Goal: Information Seeking & Learning: Understand process/instructions

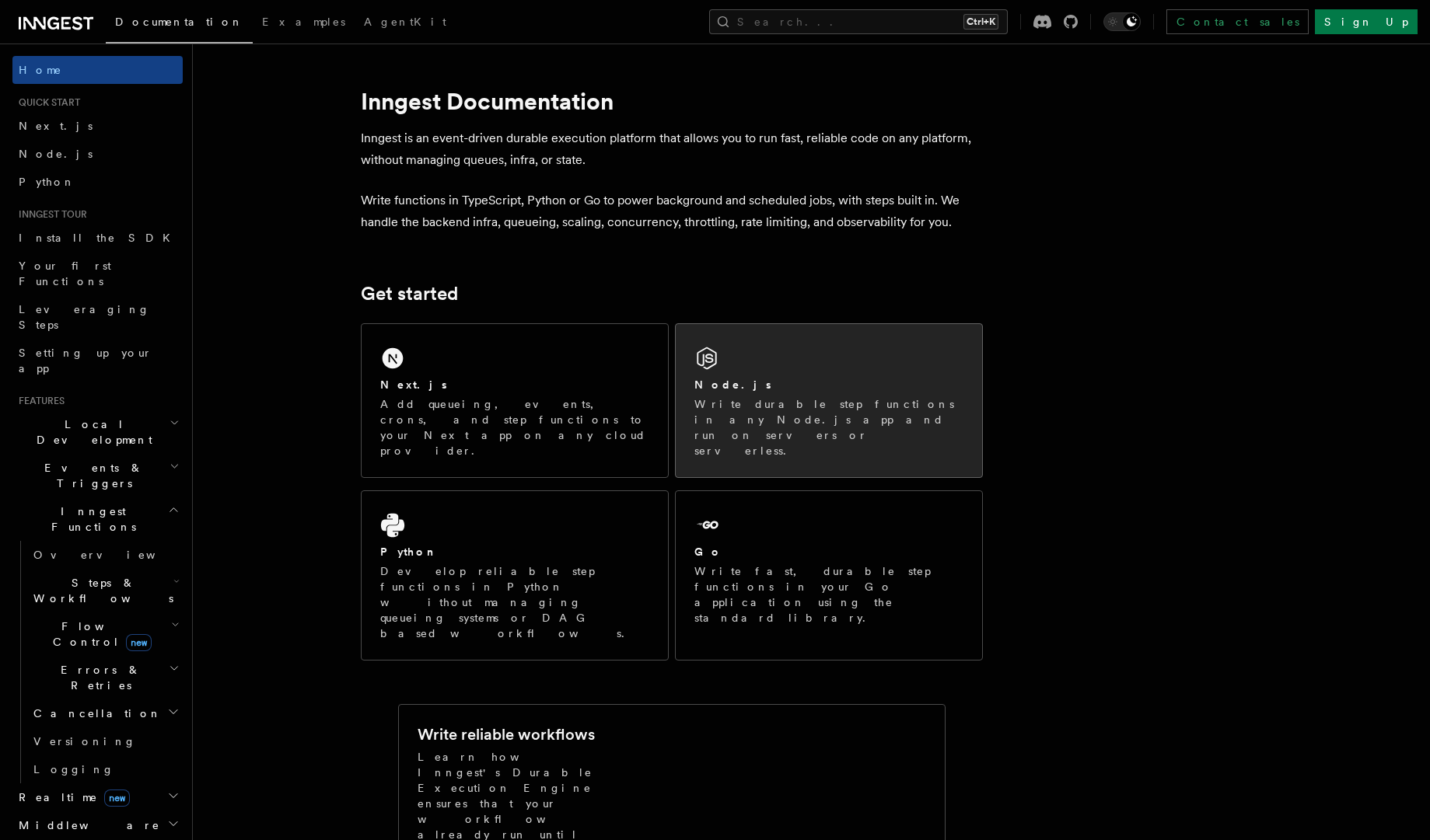
click at [839, 368] on div "Node.js Write durable step functions in any Node.js app and run on servers or s…" at bounding box center [829, 400] width 307 height 153
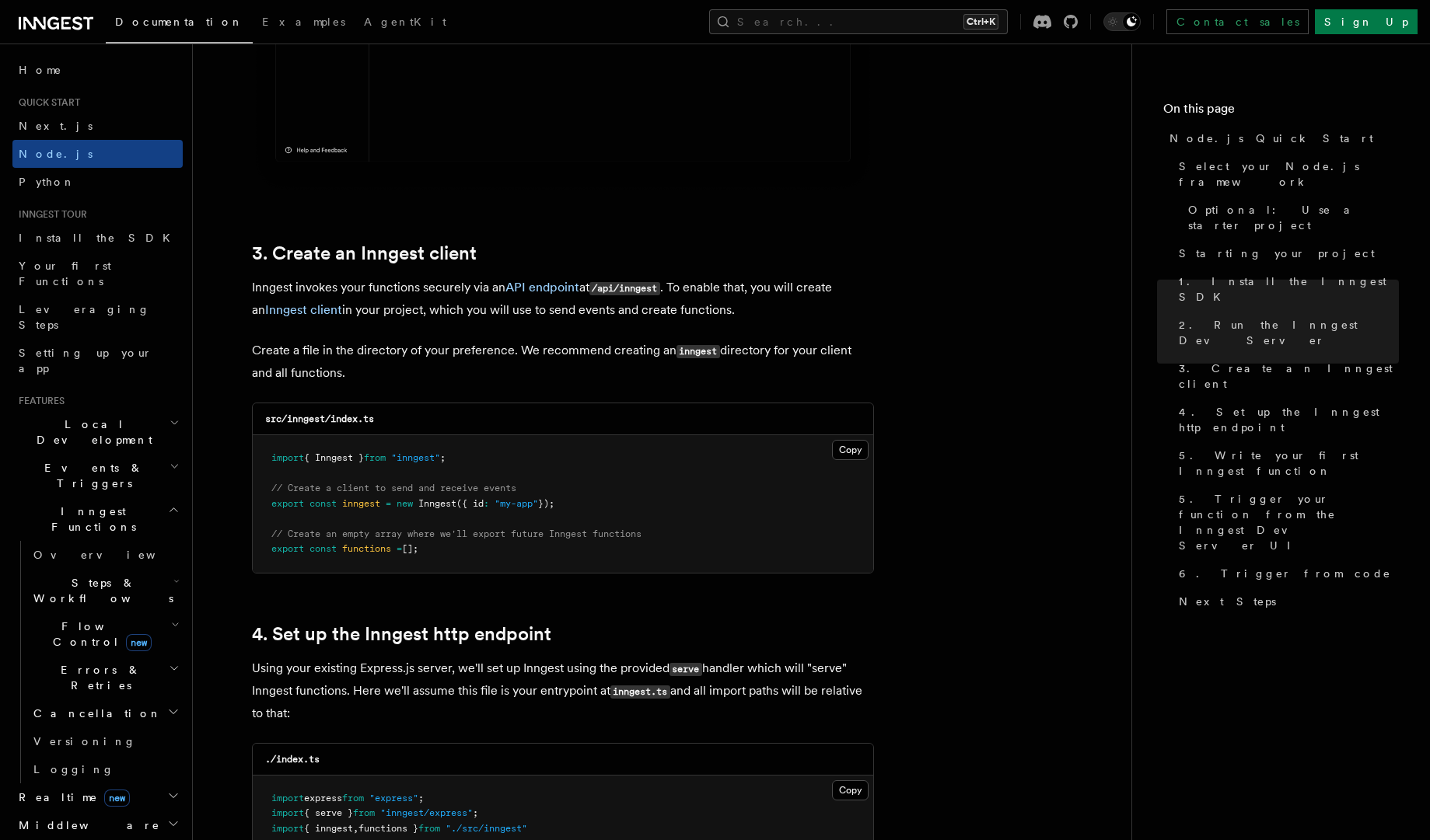
scroll to position [1796, 0]
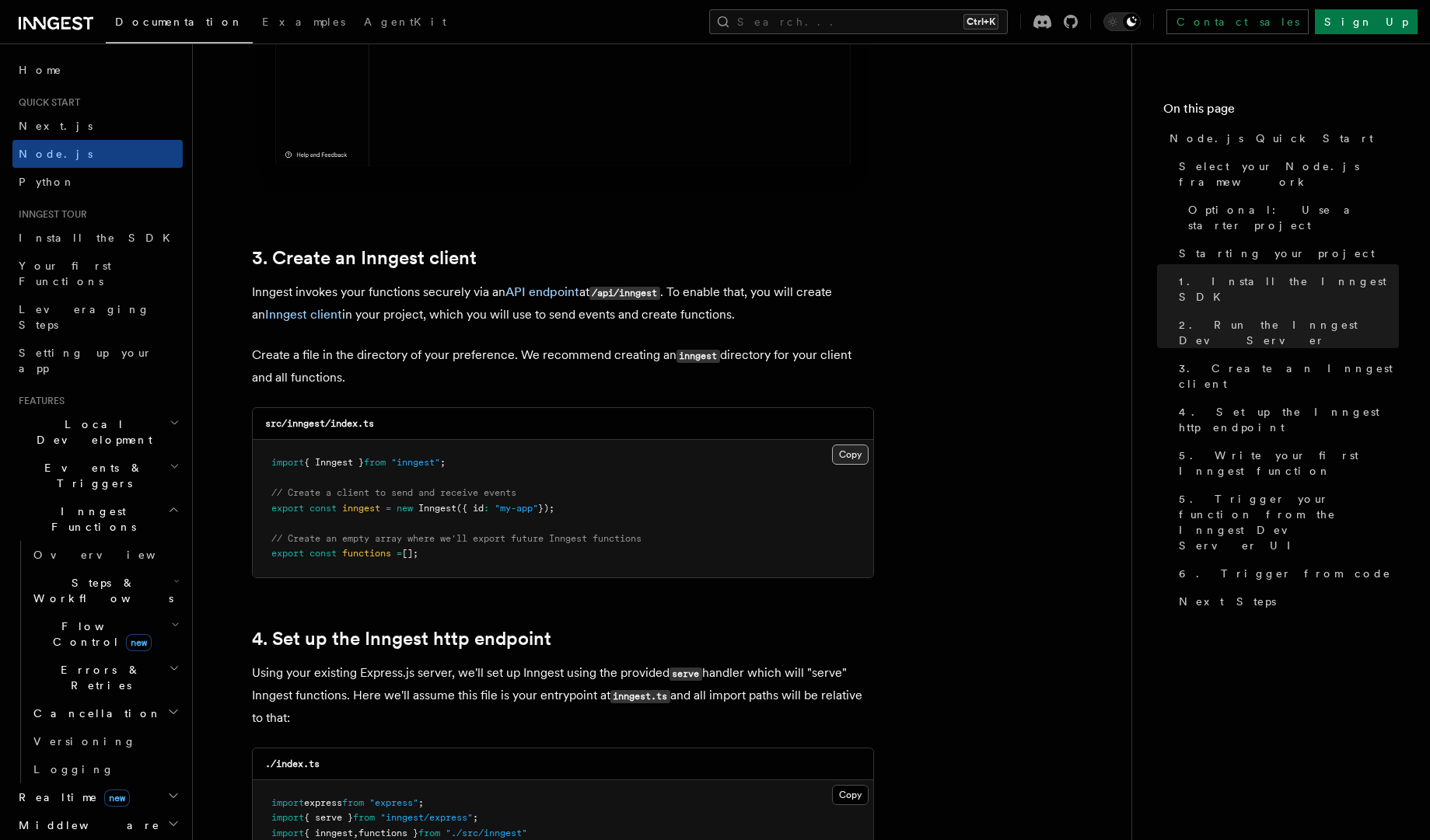
click at [841, 461] on button "Copy Copied" at bounding box center [850, 454] width 36 height 20
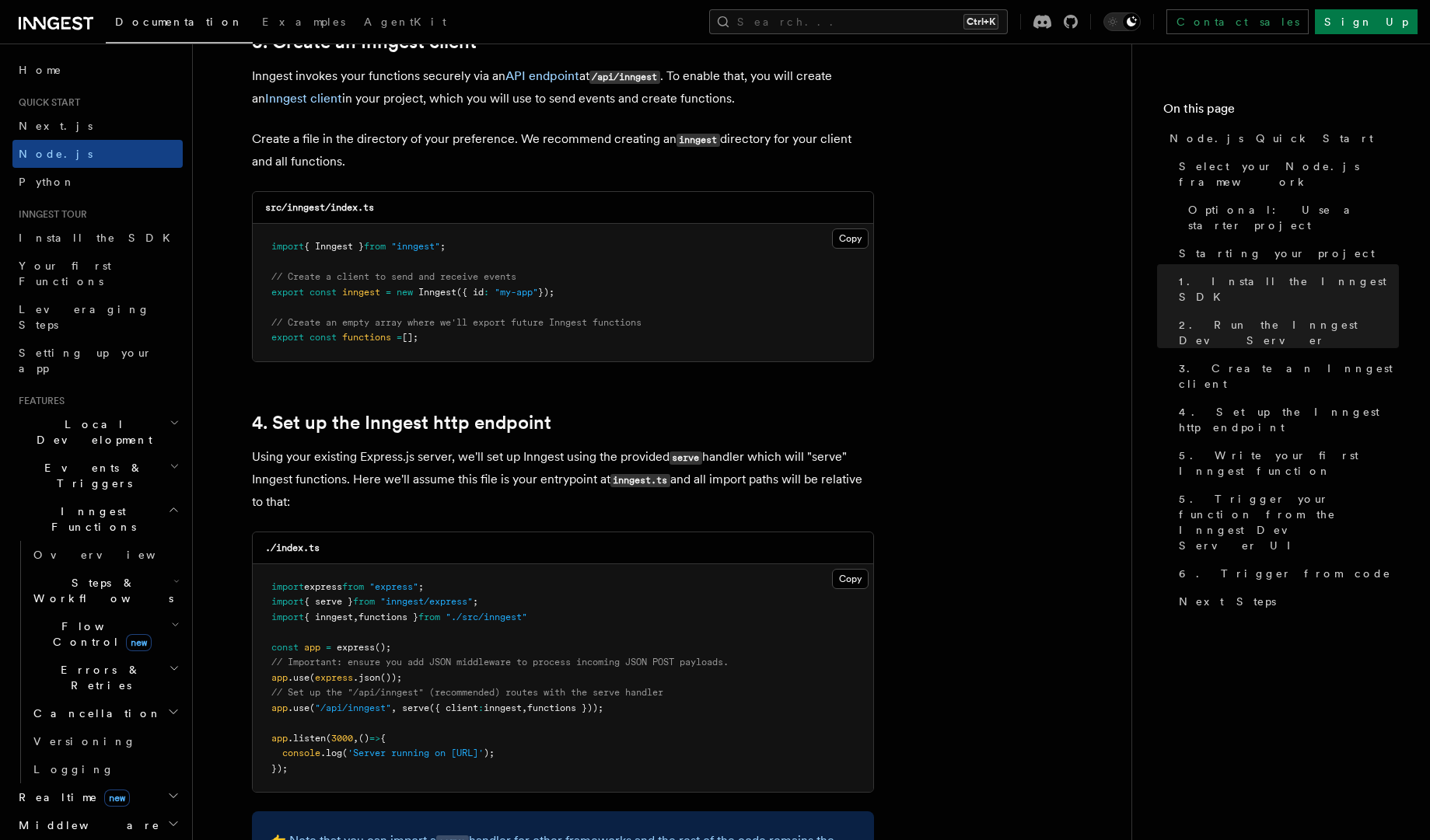
scroll to position [2017, 0]
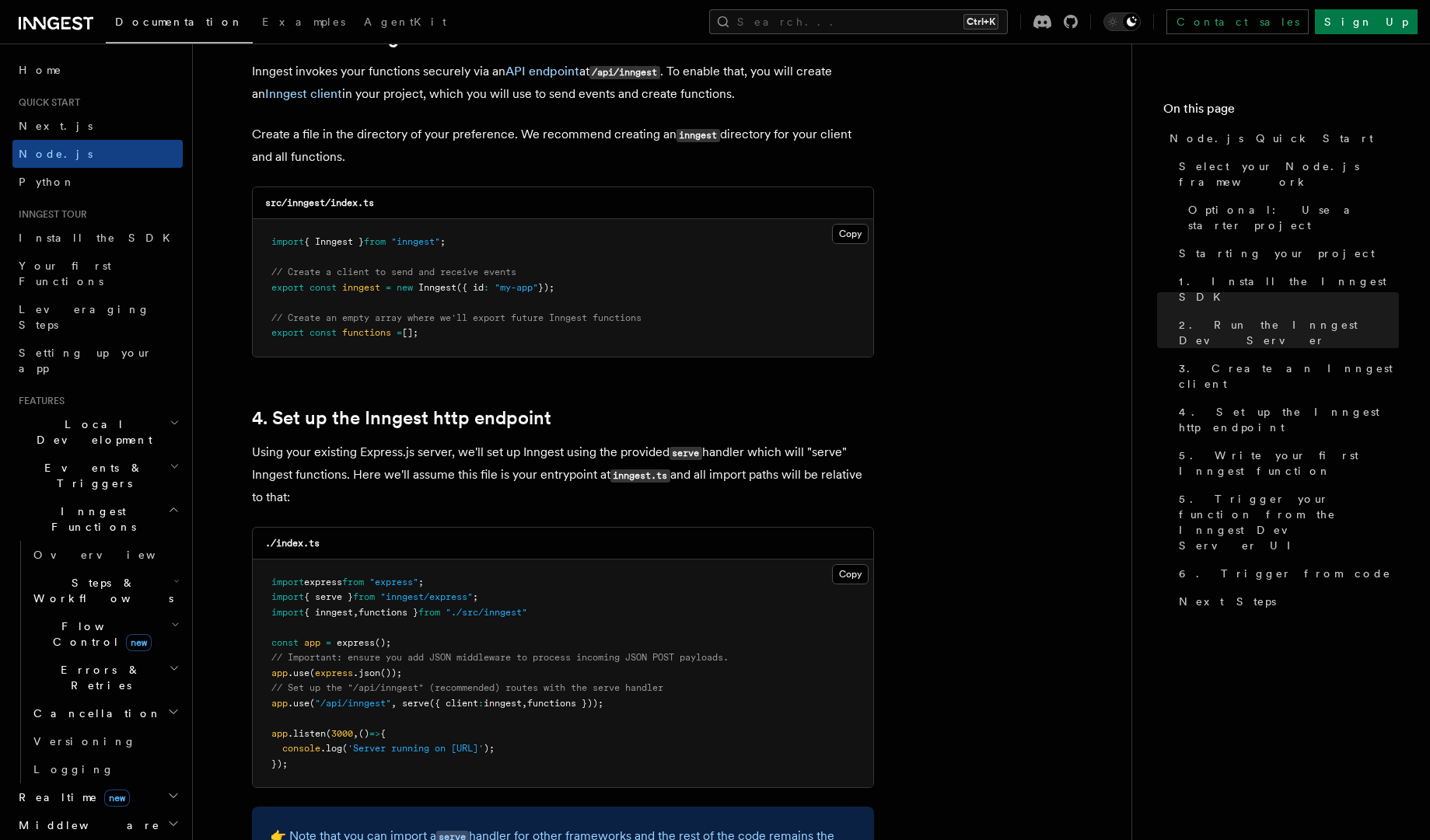
click at [510, 618] on pre "import express from "express" ; import { serve } from "inngest/express" ; impor…" at bounding box center [562, 674] width 620 height 229
copy code "import { inngest , functions } from "./src/inngest""
